Goal: Check status: Check status

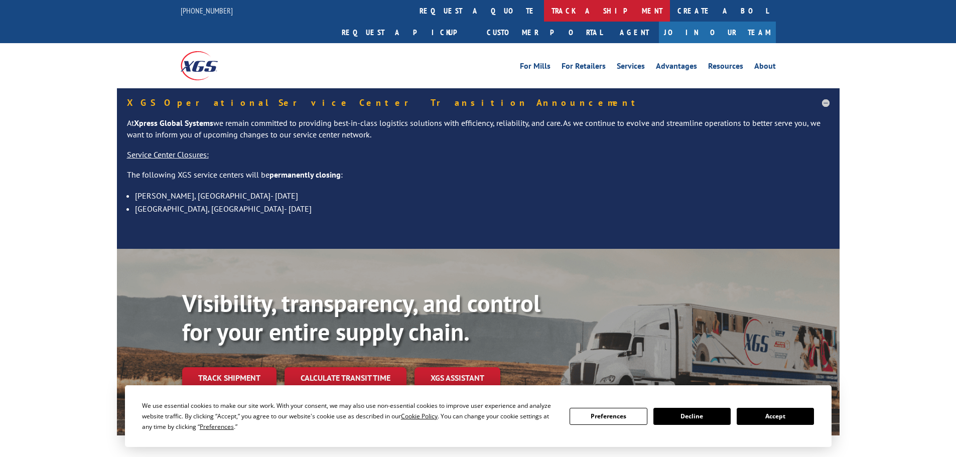
click at [544, 17] on link "track a shipment" at bounding box center [607, 11] width 126 height 22
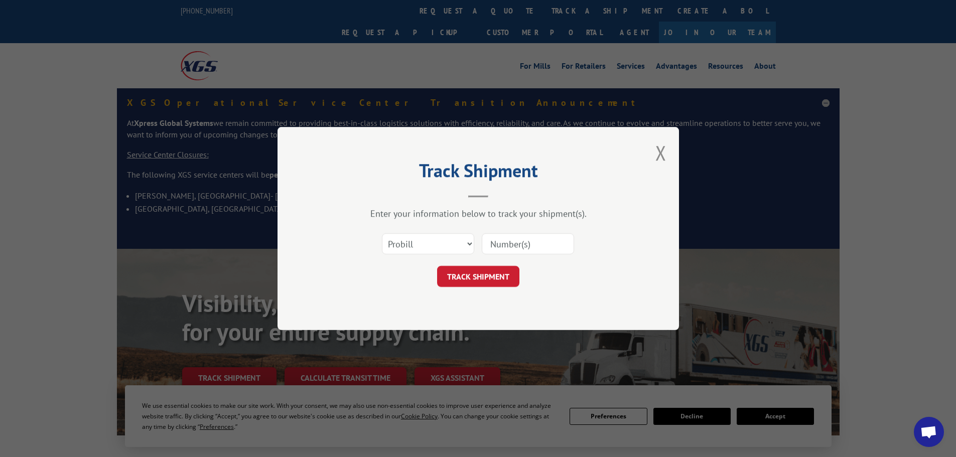
click at [507, 249] on input at bounding box center [528, 243] width 92 height 21
paste input "17228090"
type input "17228090"
click at [471, 274] on button "TRACK SHIPMENT" at bounding box center [478, 276] width 82 height 21
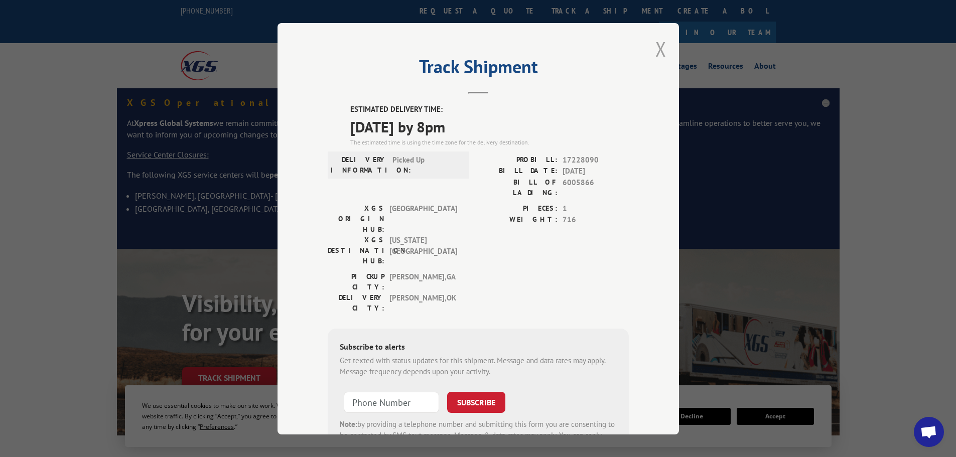
click at [655, 47] on button "Close modal" at bounding box center [660, 49] width 11 height 27
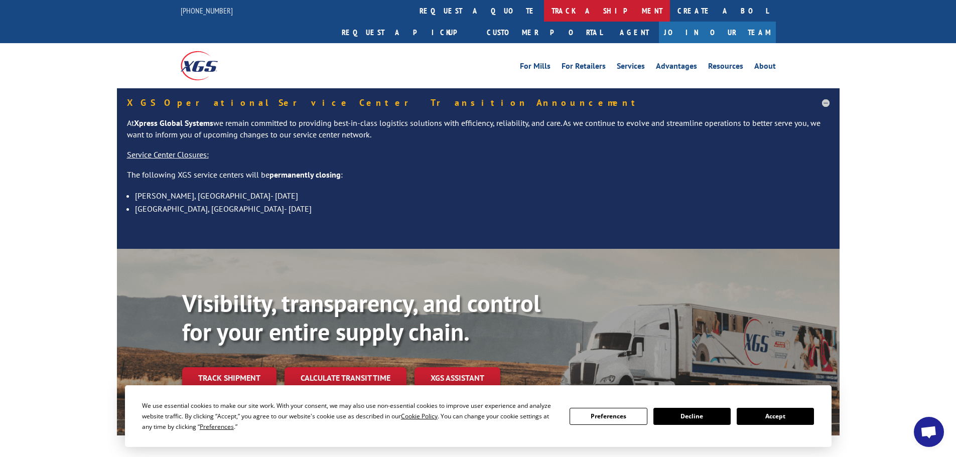
click at [544, 13] on link "track a shipment" at bounding box center [607, 11] width 126 height 22
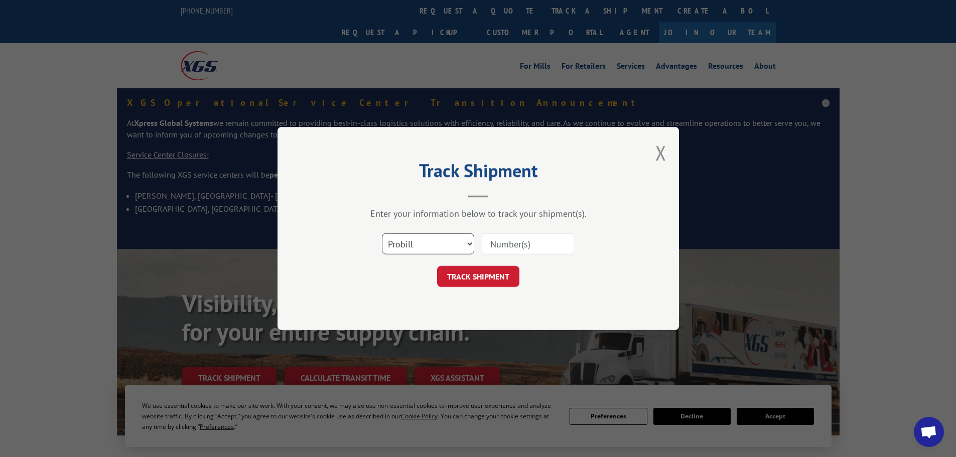
click at [443, 249] on select "Select category... Probill BOL PO" at bounding box center [428, 243] width 92 height 21
select select "po"
click at [382, 233] on select "Select category... Probill BOL PO" at bounding box center [428, 243] width 92 height 21
click at [516, 245] on input at bounding box center [528, 243] width 92 height 21
paste input "09527893"
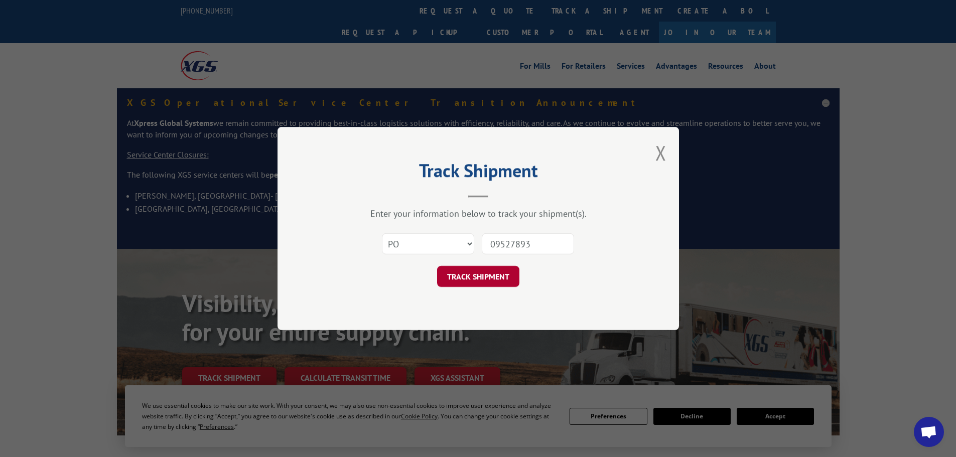
type input "09527893"
click at [503, 276] on button "TRACK SHIPMENT" at bounding box center [478, 276] width 82 height 21
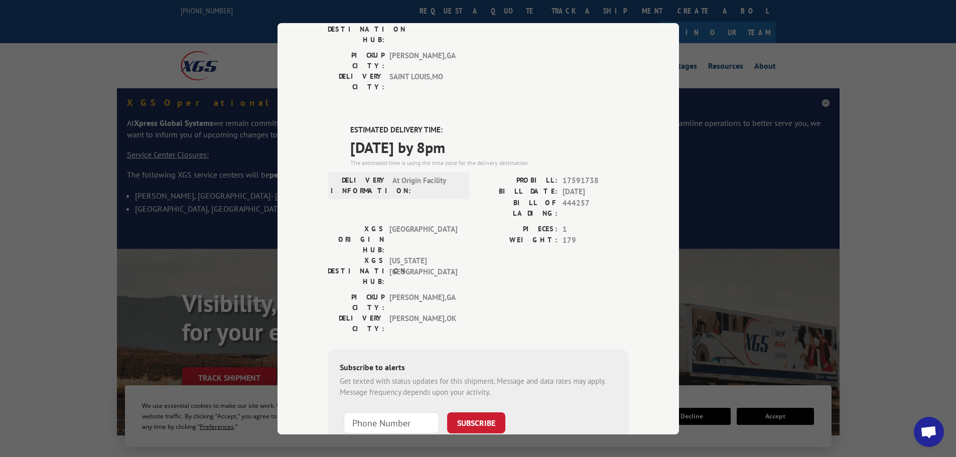
scroll to position [204, 0]
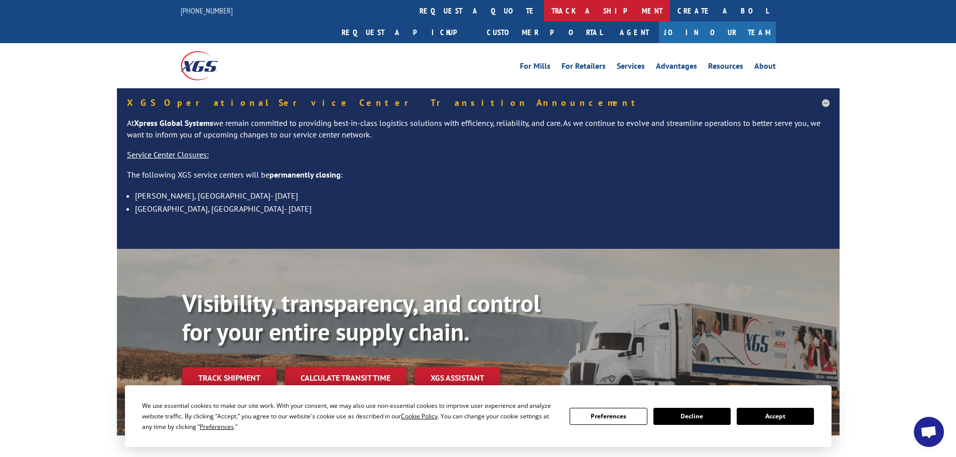
click at [544, 10] on link "track a shipment" at bounding box center [607, 11] width 126 height 22
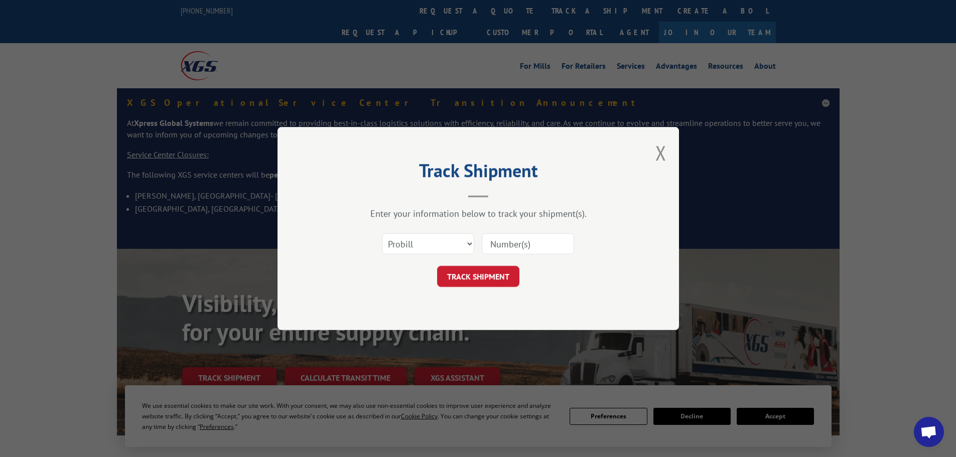
click at [510, 249] on input at bounding box center [528, 243] width 92 height 21
paste input "16331001"
type input "16331001"
click at [490, 270] on button "TRACK SHIPMENT" at bounding box center [478, 276] width 82 height 21
